Goal: Information Seeking & Learning: Learn about a topic

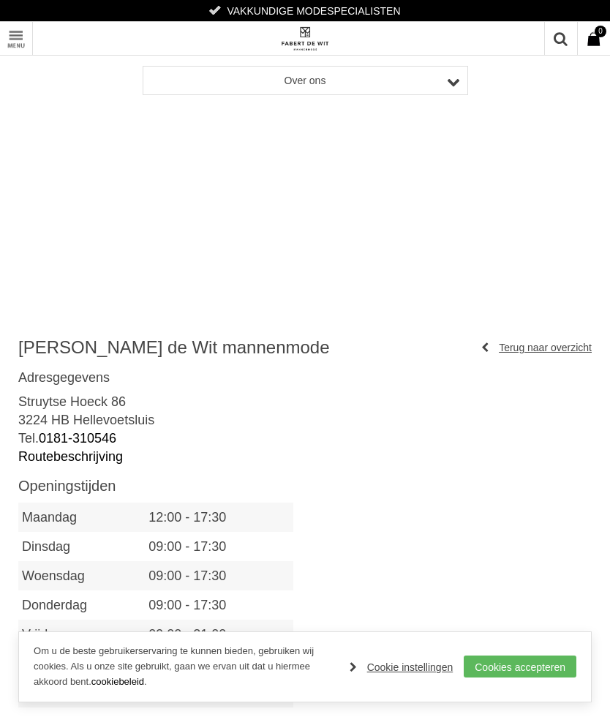
click at [26, 39] on link "Toon menu" at bounding box center [16, 38] width 33 height 33
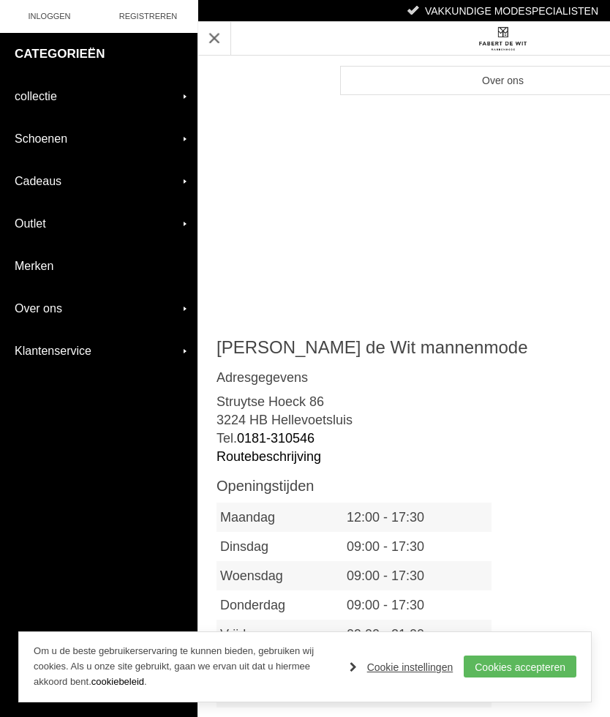
click at [31, 102] on link "collectie" at bounding box center [98, 96] width 197 height 42
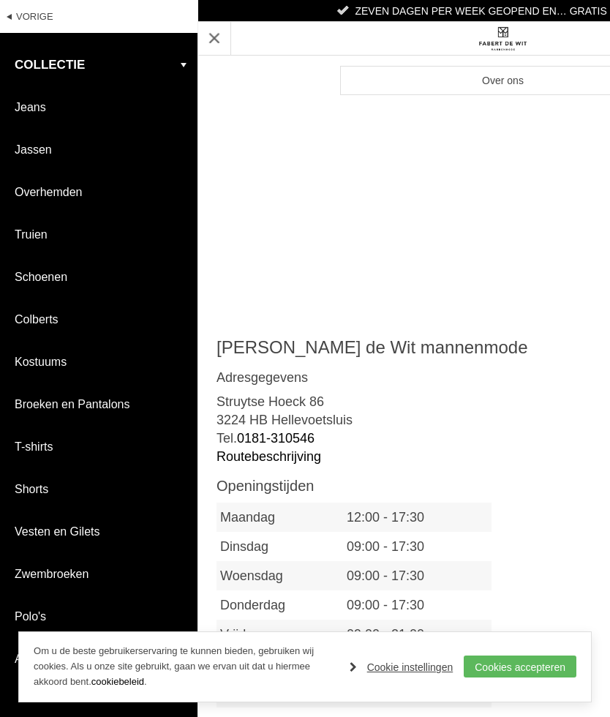
click at [43, 407] on link "Broeken en Pantalons" at bounding box center [98, 404] width 197 height 42
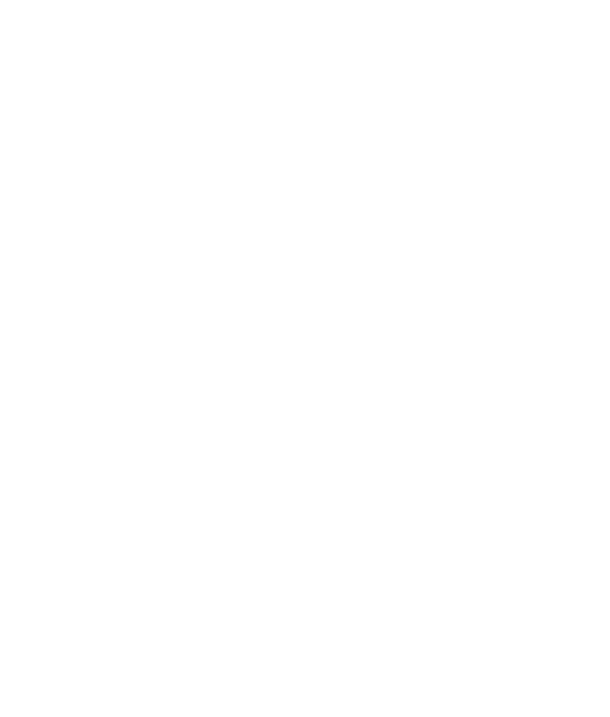
click at [80, 399] on div "€ 139 , 99" at bounding box center [111, 407] width 170 height 37
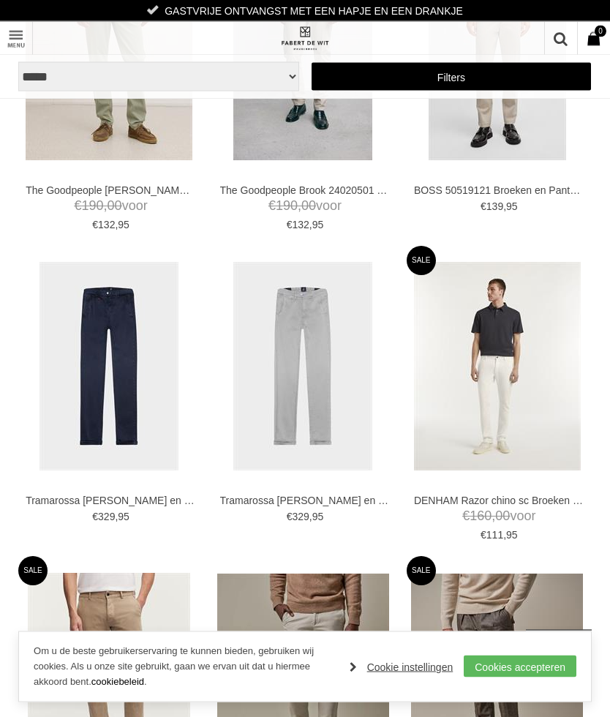
scroll to position [2956, 0]
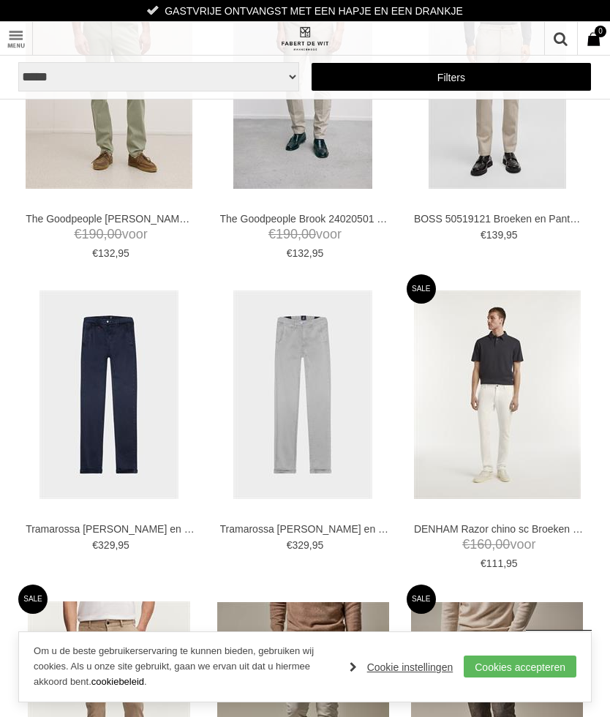
click at [20, 41] on link "Toon menu" at bounding box center [16, 38] width 33 height 33
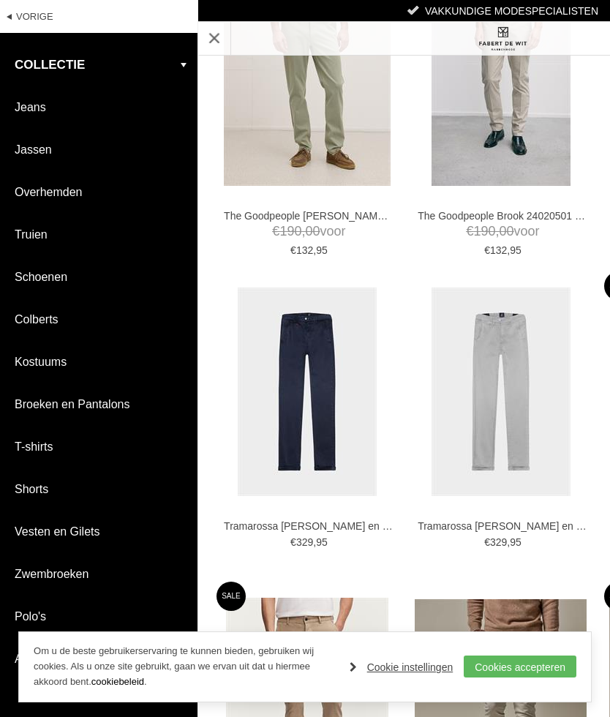
click at [26, 237] on link "Truien" at bounding box center [98, 235] width 197 height 42
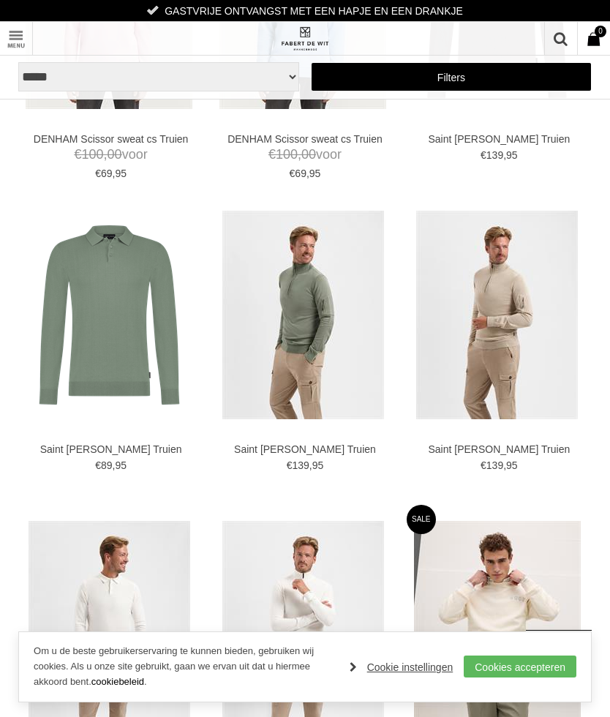
scroll to position [2712, 0]
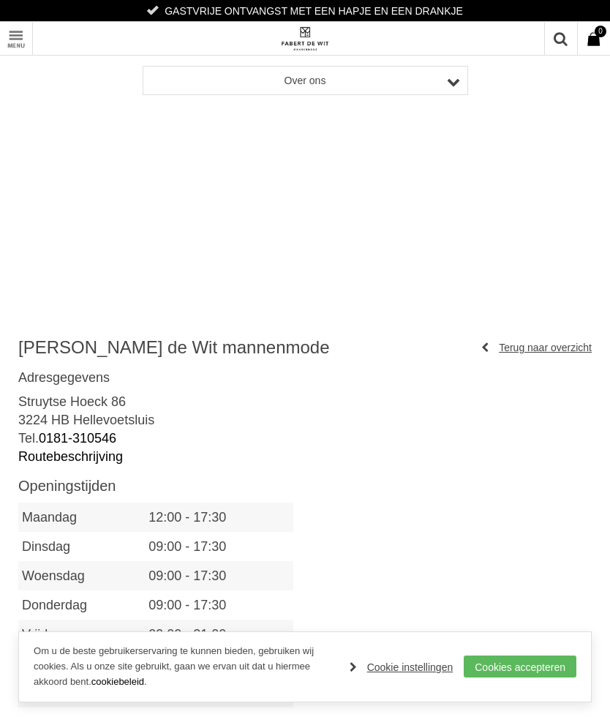
click at [24, 41] on link "Toon menu" at bounding box center [16, 38] width 33 height 33
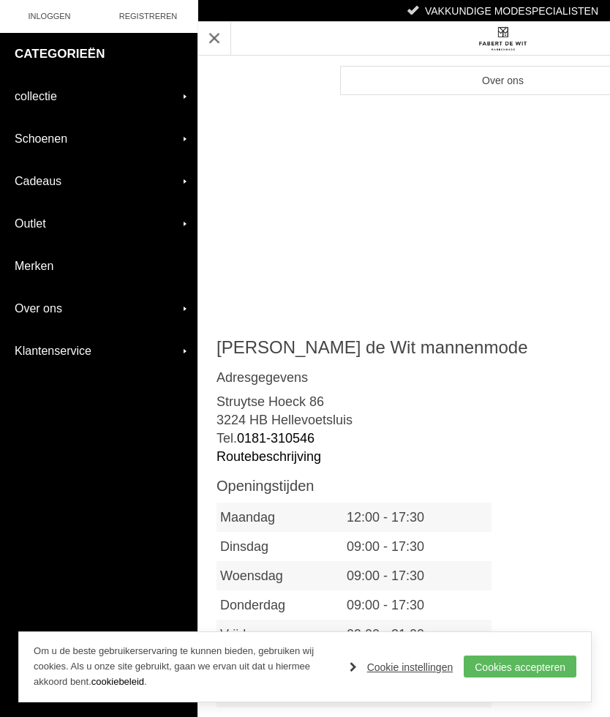
click at [23, 86] on link "collectie" at bounding box center [98, 96] width 197 height 42
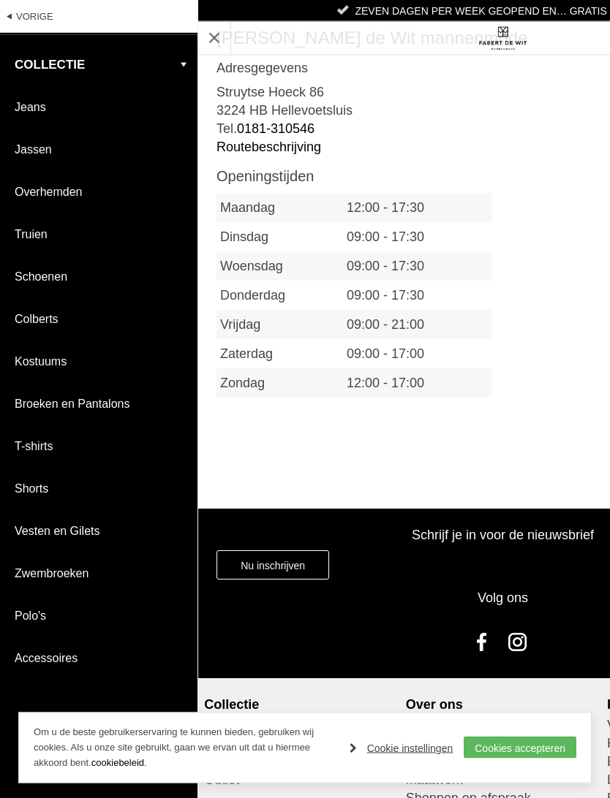
scroll to position [309, 0]
click at [20, 154] on link "Jassen" at bounding box center [98, 150] width 197 height 42
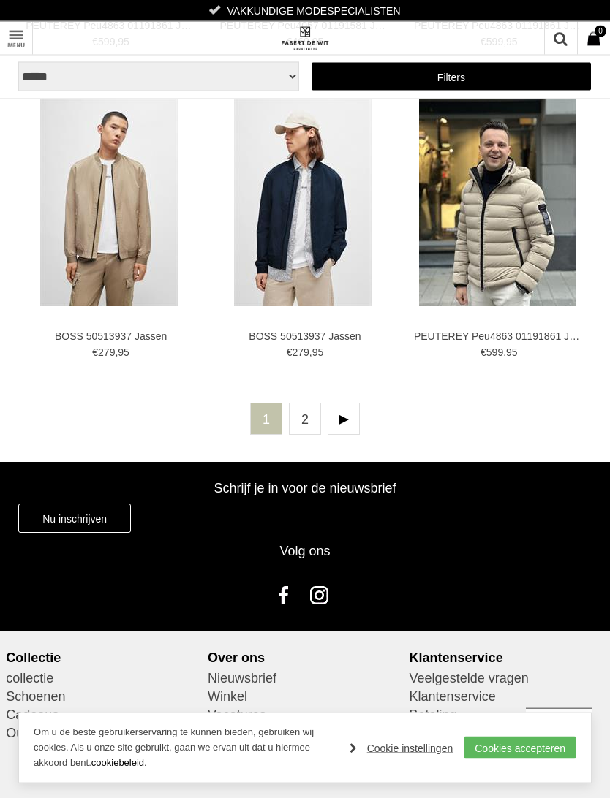
scroll to position [3485, 0]
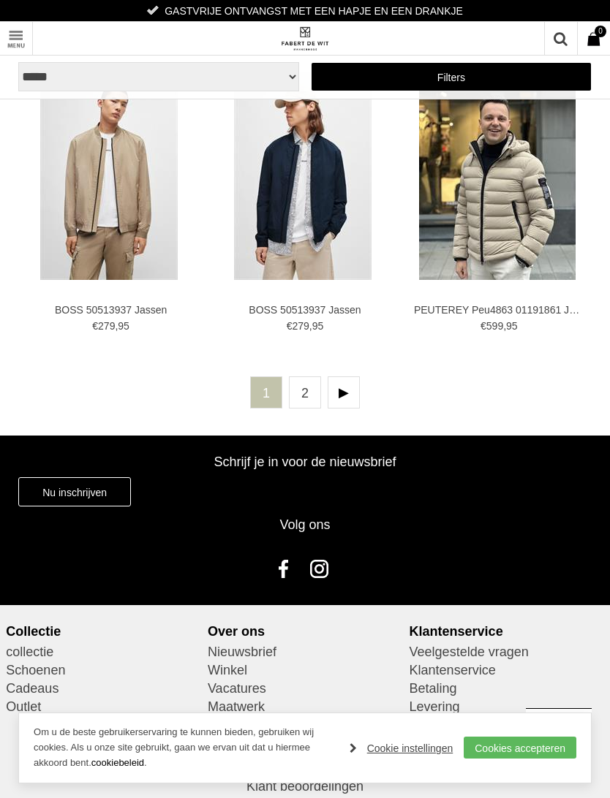
click at [347, 389] on link at bounding box center [344, 393] width 32 height 32
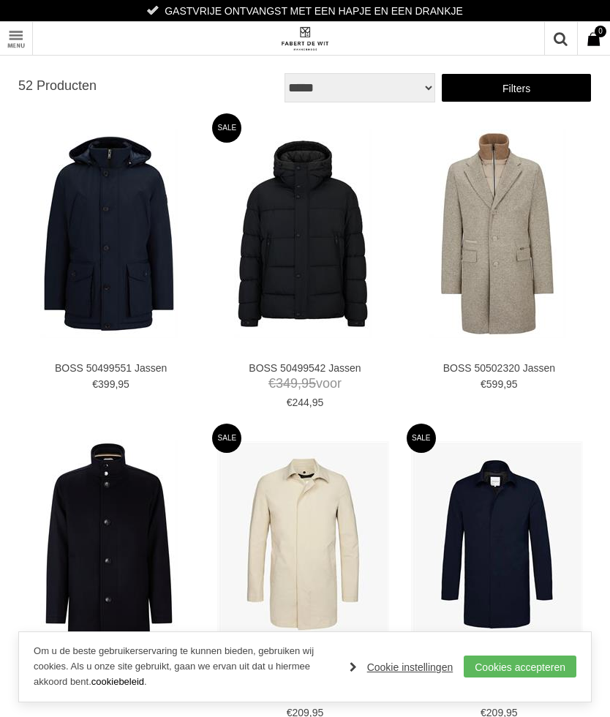
click at [563, 45] on link at bounding box center [560, 38] width 33 height 33
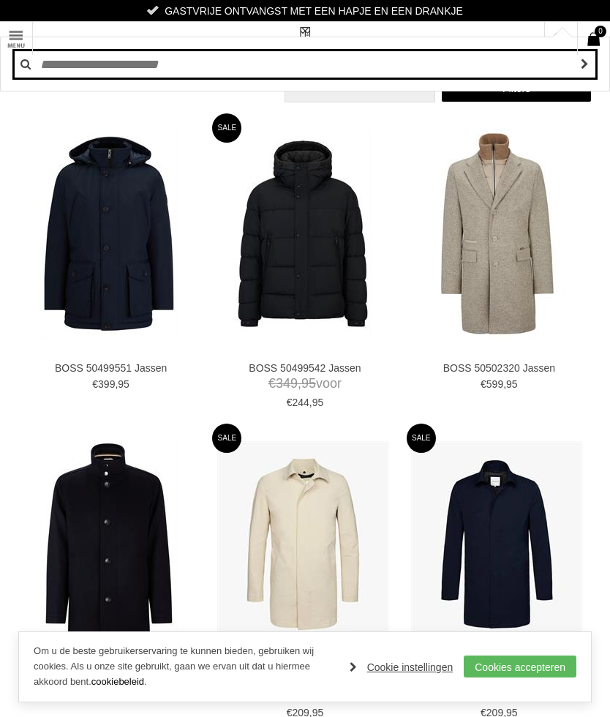
click at [62, 67] on input "text" at bounding box center [305, 64] width 584 height 29
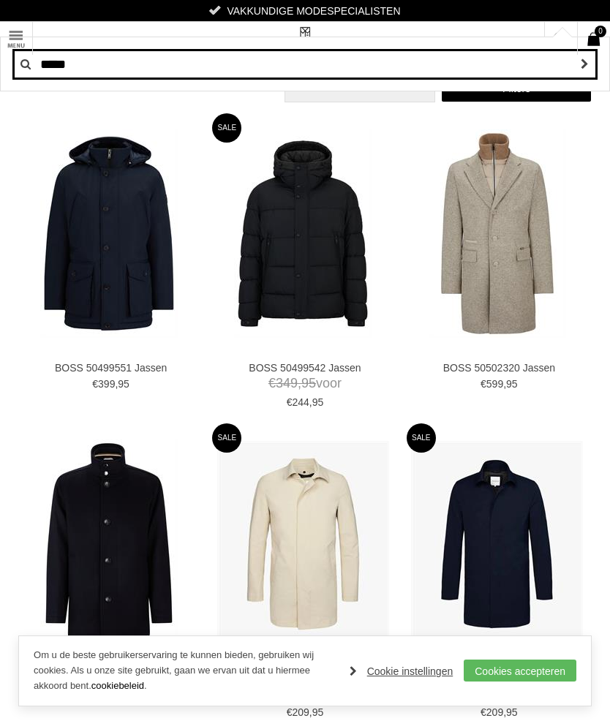
type input "******"
